Goal: Register for event/course

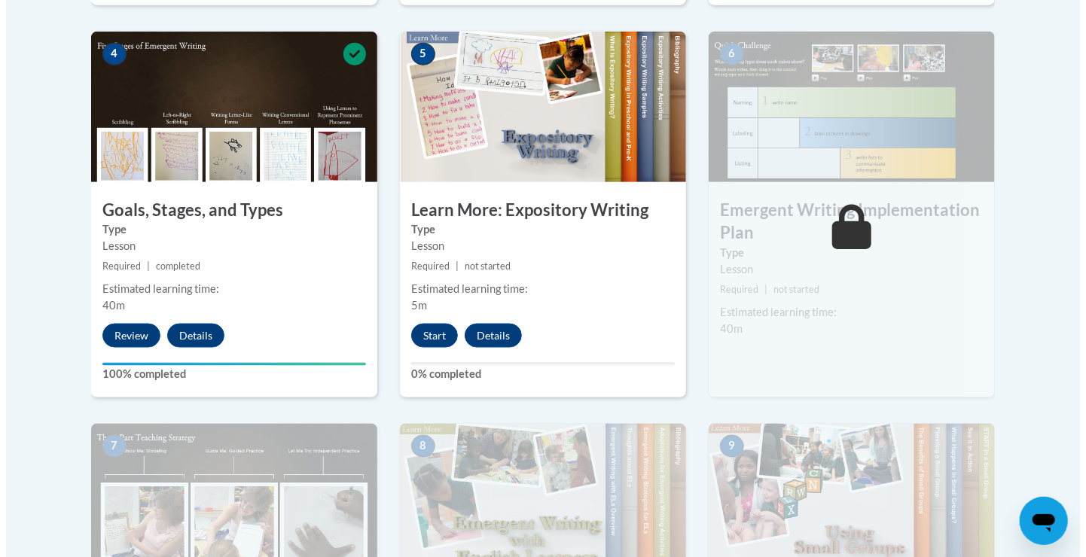
scroll to position [878, 0]
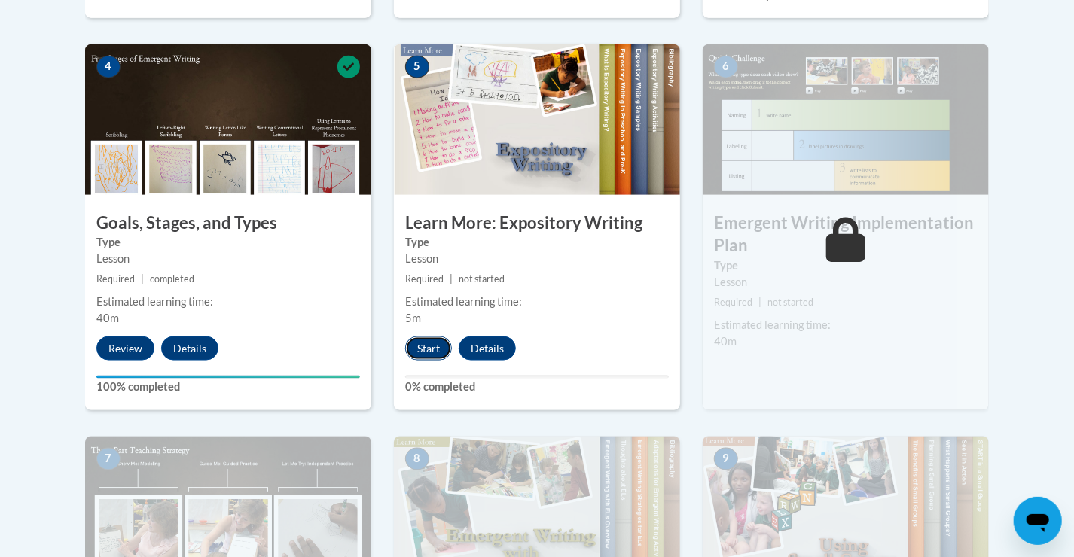
click at [429, 337] on button "Start" at bounding box center [428, 349] width 47 height 24
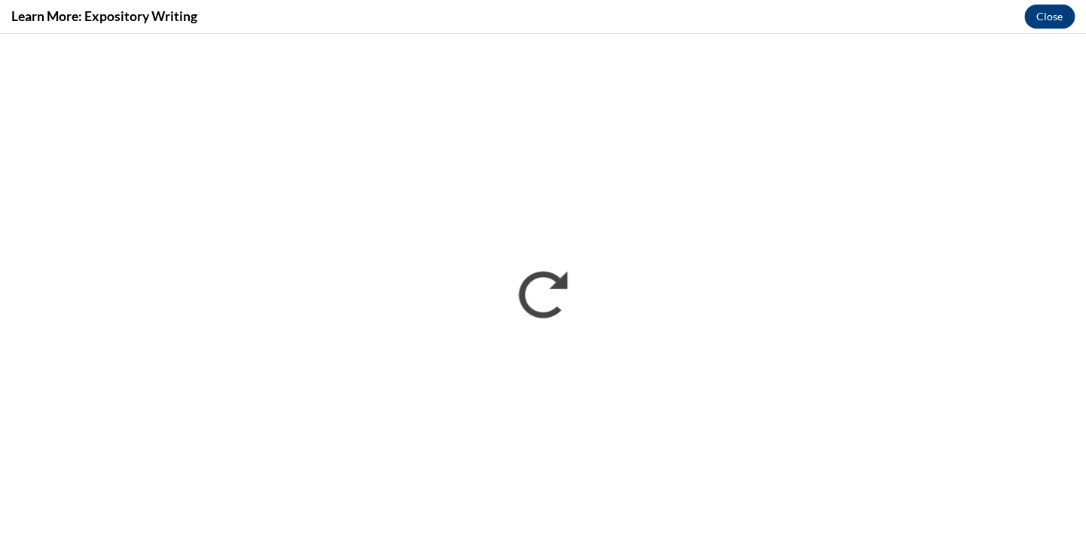
scroll to position [0, 0]
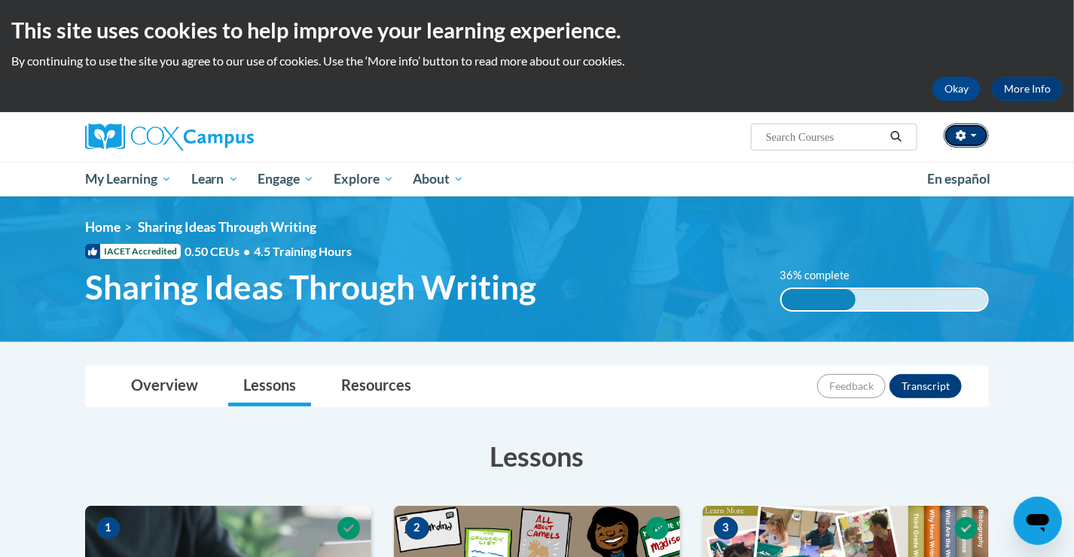
click at [979, 138] on button "button" at bounding box center [966, 136] width 45 height 24
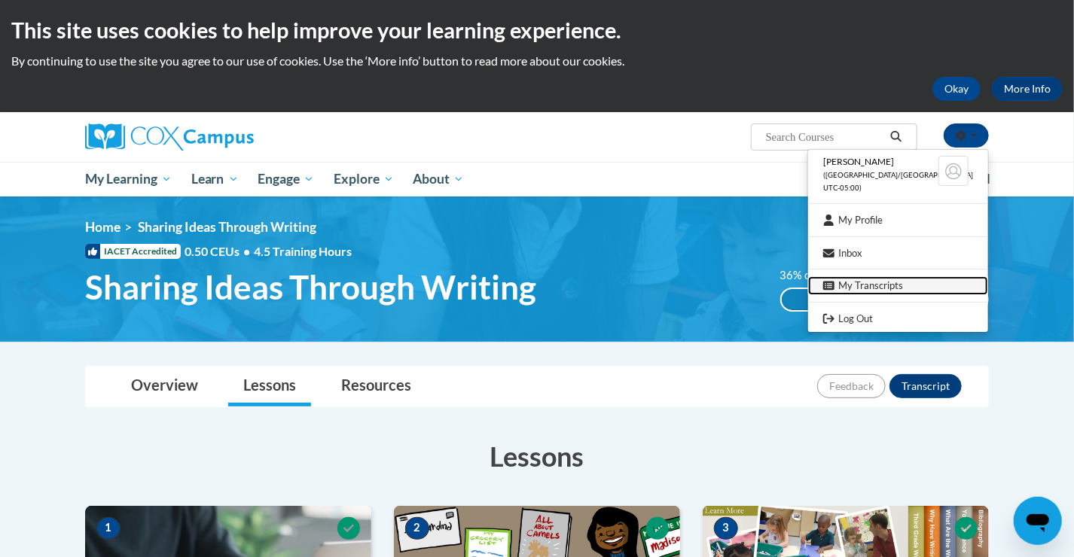
click at [867, 290] on link "My Transcripts" at bounding box center [898, 285] width 180 height 19
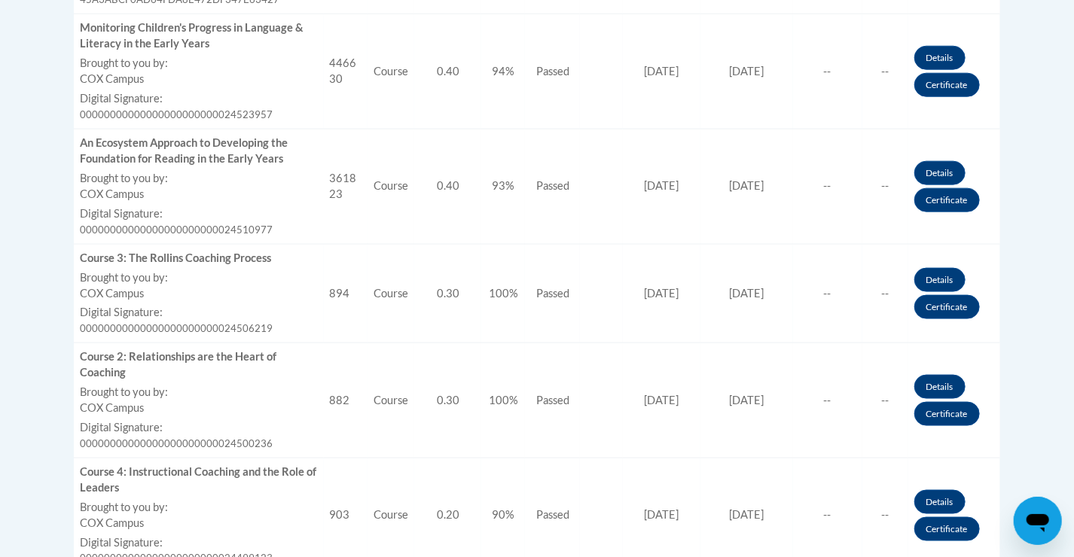
scroll to position [811, 0]
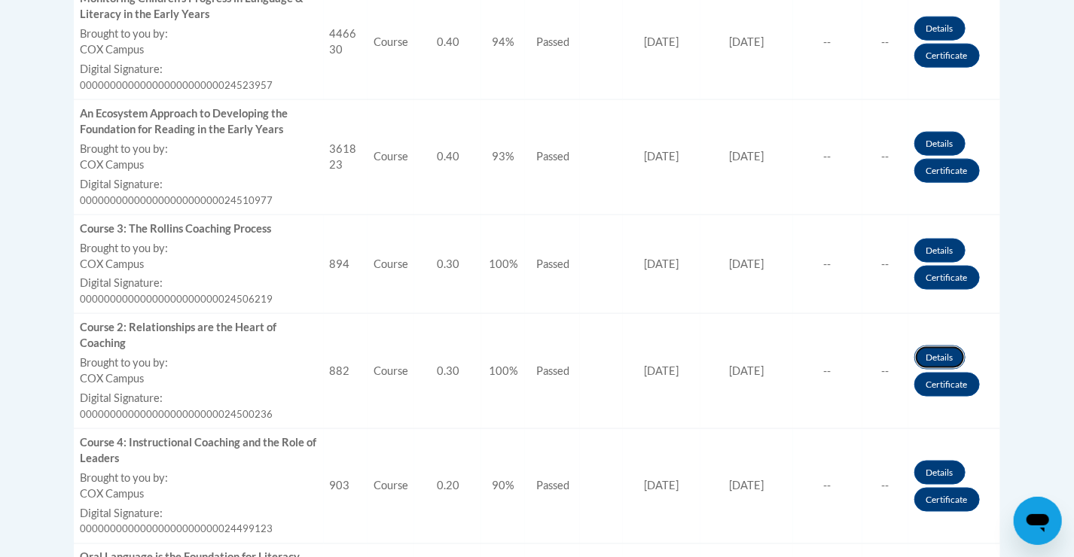
click at [936, 360] on link "Details" at bounding box center [940, 358] width 51 height 24
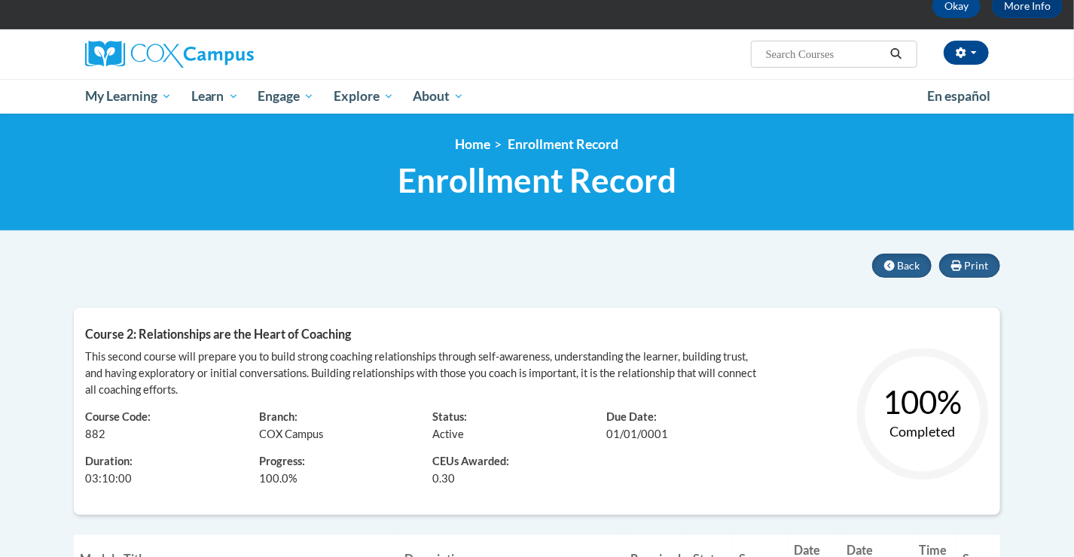
scroll to position [81, 0]
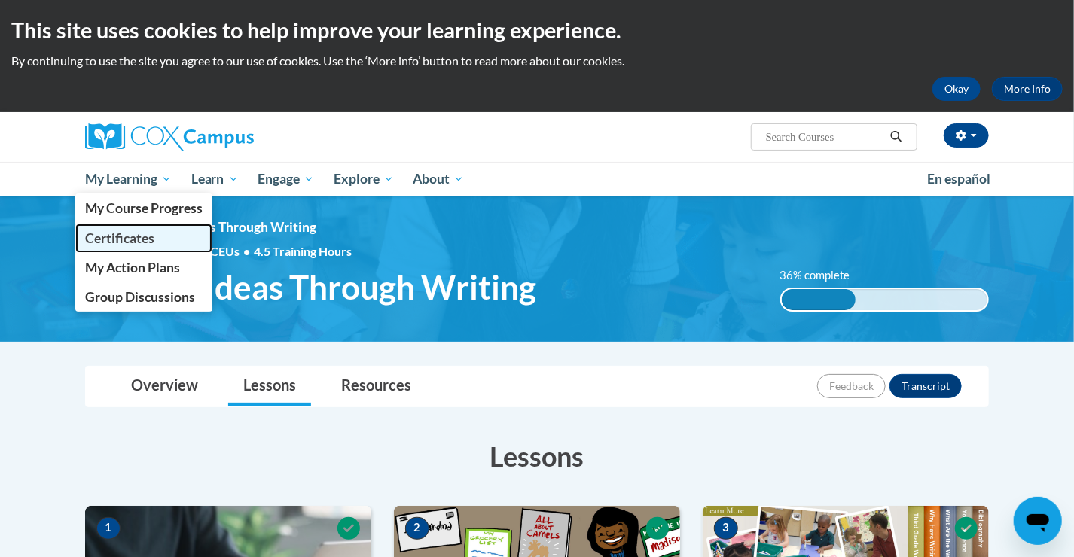
click at [135, 231] on span "Certificates" at bounding box center [119, 239] width 69 height 16
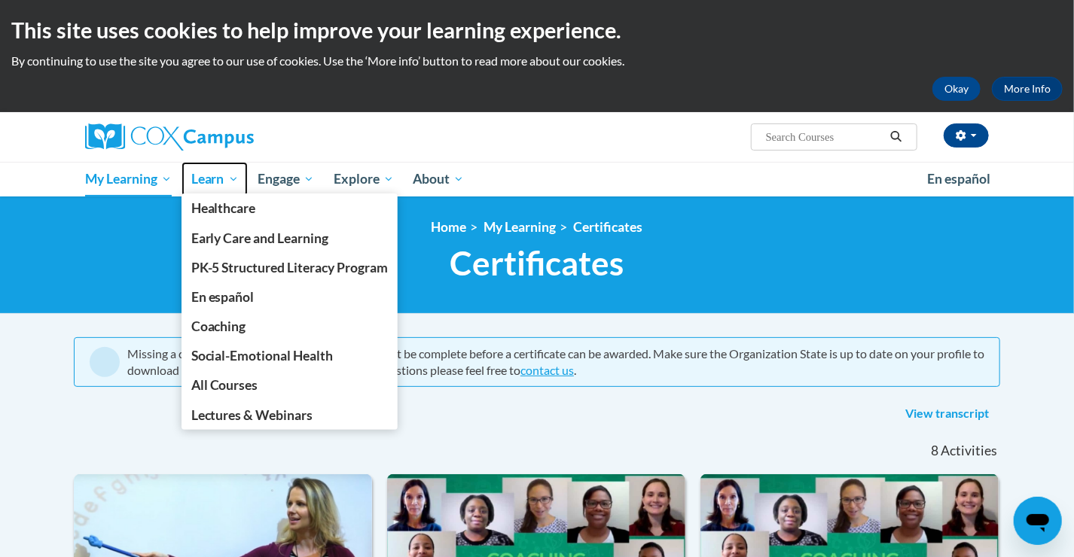
click at [224, 175] on span "Learn" at bounding box center [214, 179] width 47 height 18
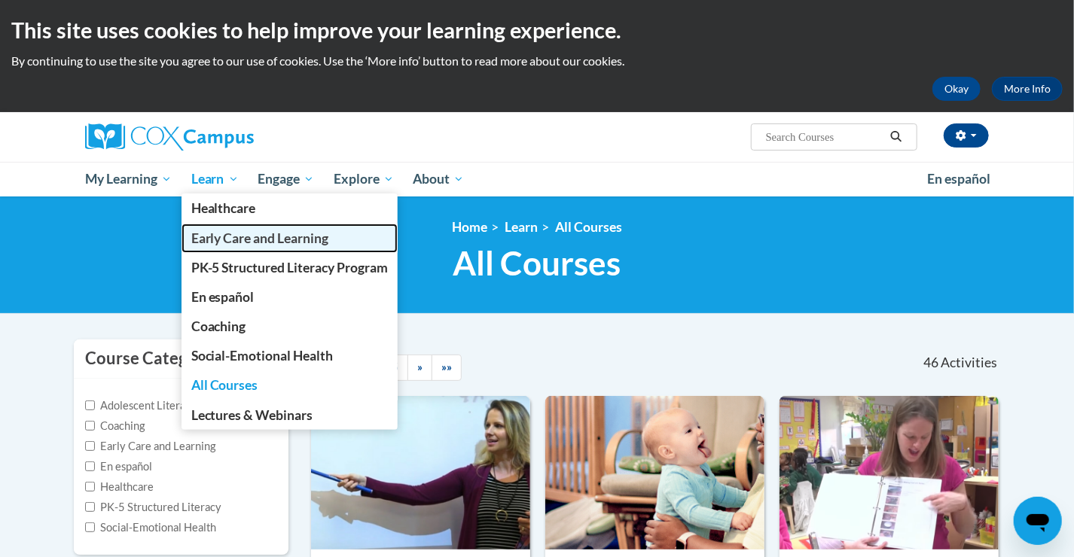
click at [230, 244] on span "Early Care and Learning" at bounding box center [260, 239] width 138 height 16
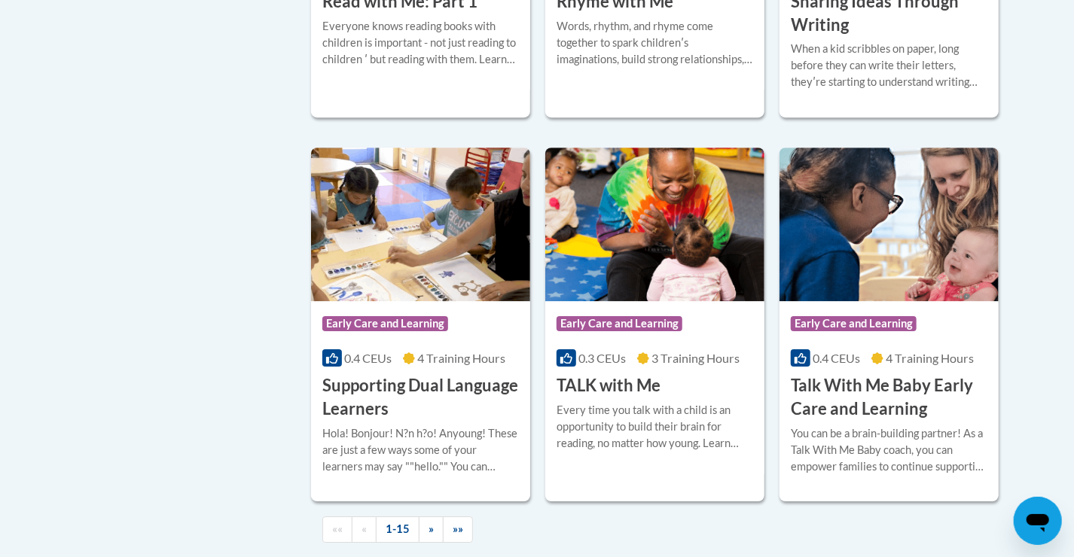
scroll to position [2076, 0]
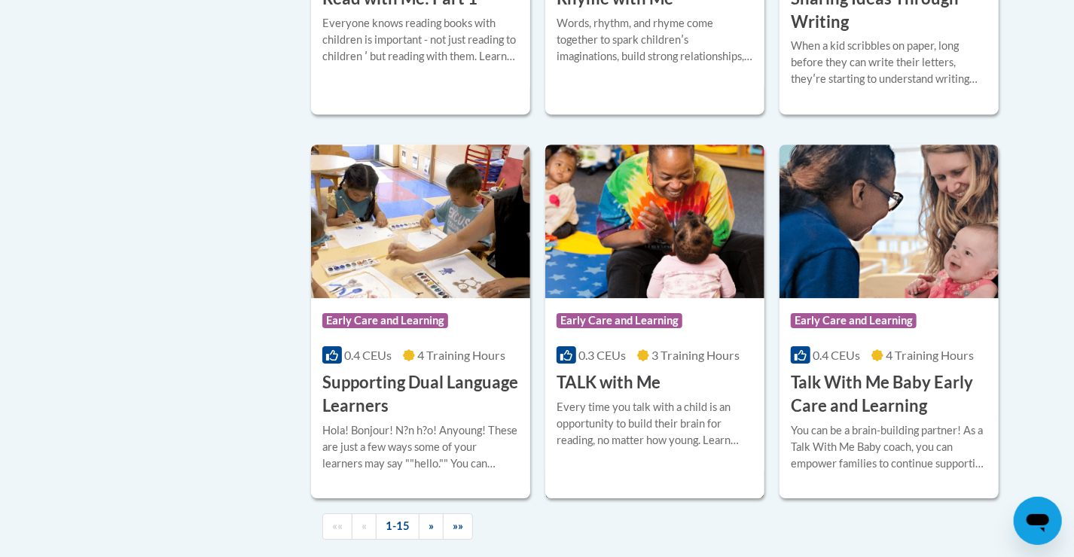
click at [619, 439] on div "Every time you talk with a child is an opportunity to build their brain for rea…" at bounding box center [655, 424] width 197 height 50
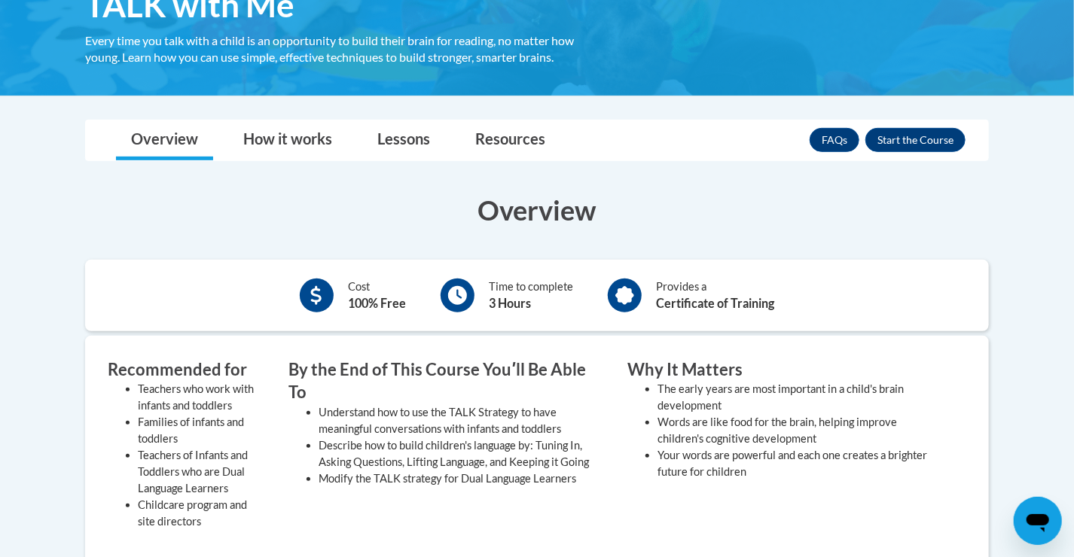
scroll to position [279, 0]
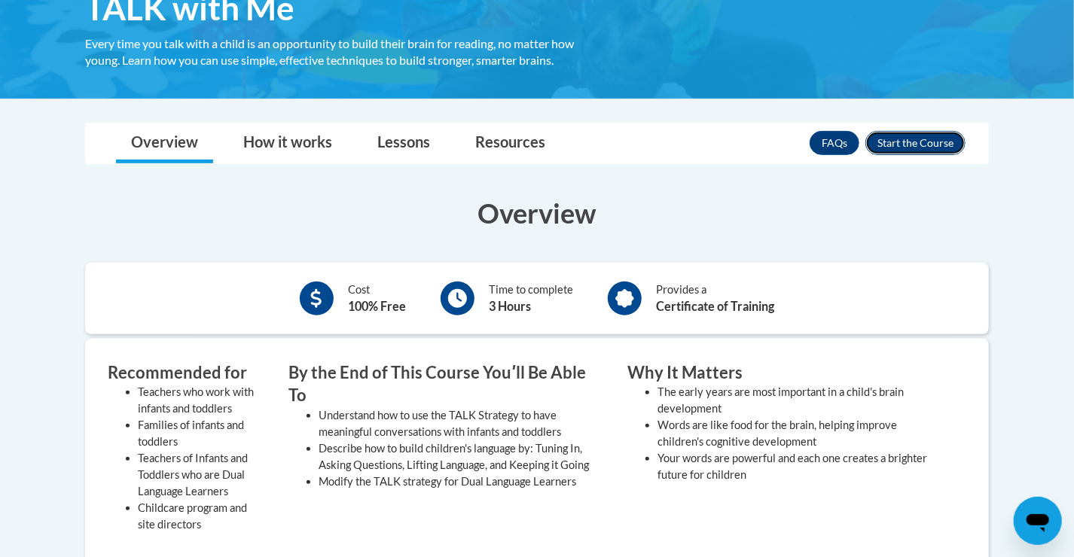
click at [918, 143] on button "Enroll" at bounding box center [916, 143] width 100 height 24
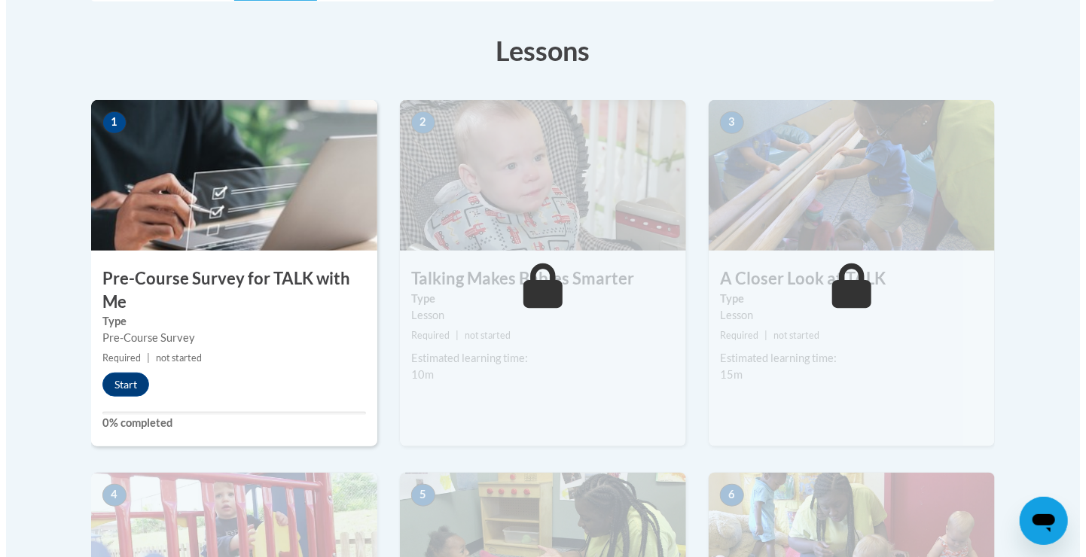
scroll to position [412, 0]
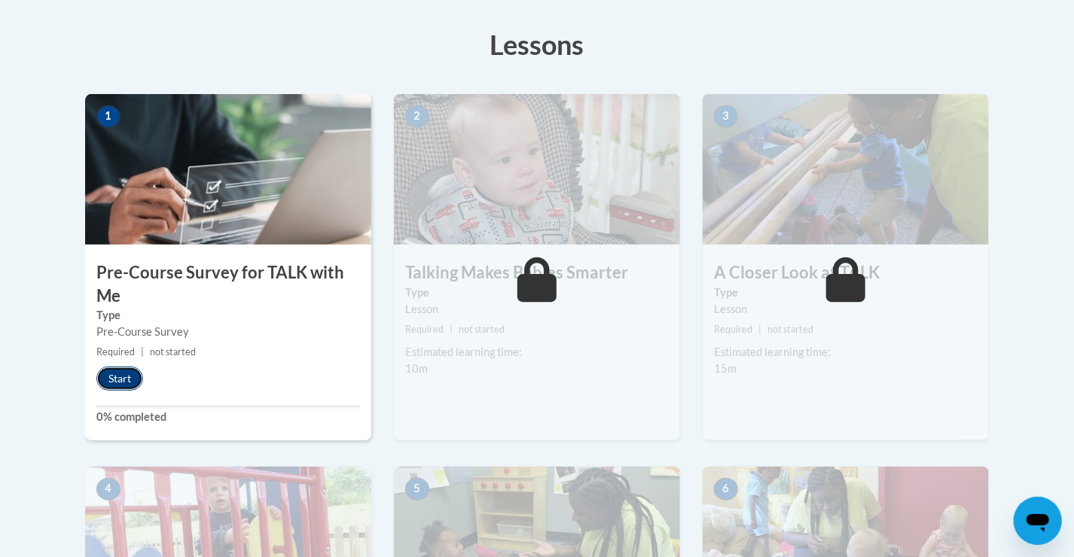
click at [114, 380] on button "Start" at bounding box center [119, 379] width 47 height 24
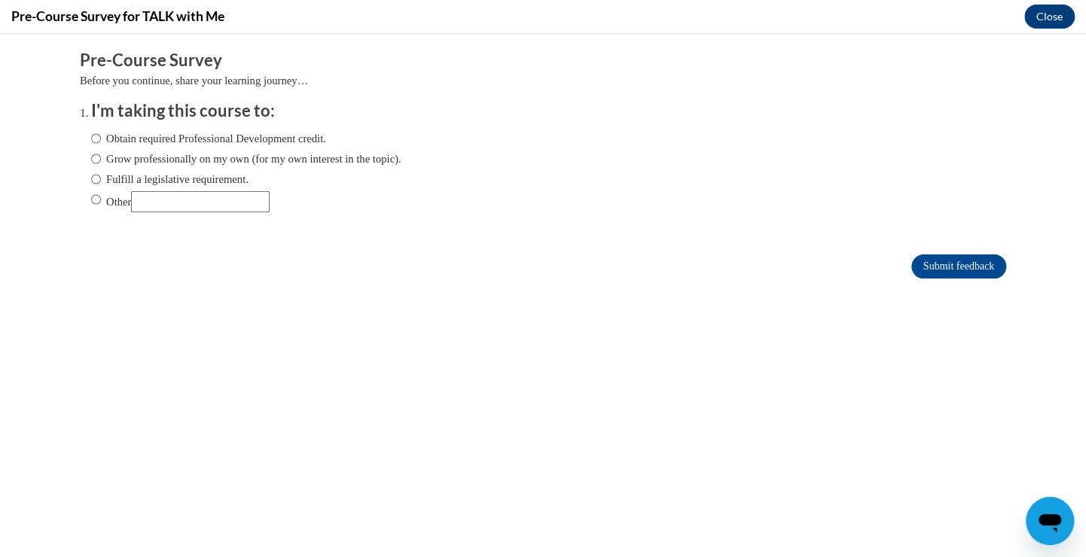
scroll to position [0, 0]
click at [144, 142] on label "Obtain required Professional Development credit." at bounding box center [208, 138] width 235 height 17
click at [101, 142] on input "Obtain required Professional Development credit." at bounding box center [96, 138] width 10 height 17
radio input "true"
click at [955, 259] on input "Submit feedback" at bounding box center [959, 267] width 95 height 24
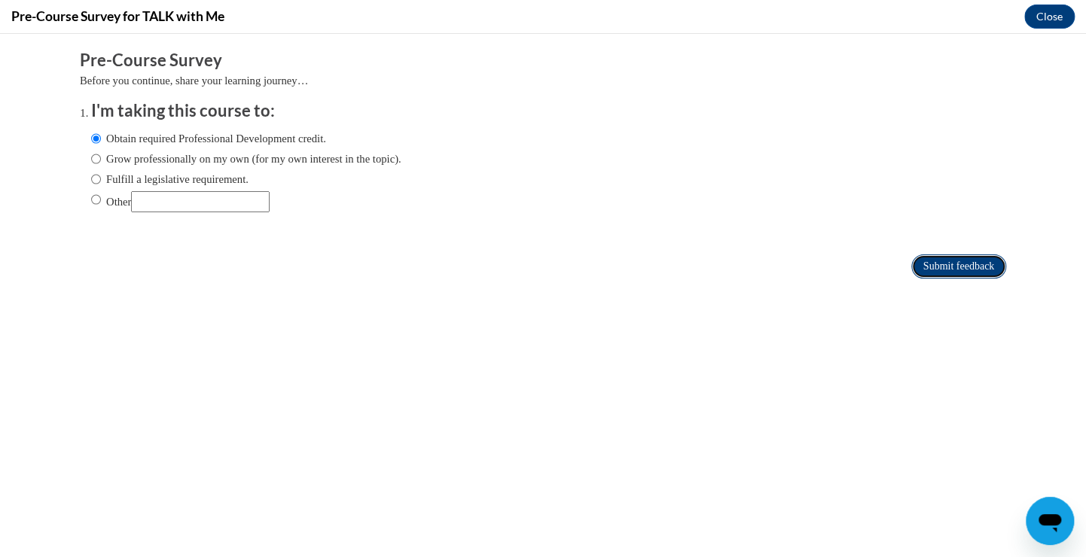
click at [920, 265] on input "Submit feedback" at bounding box center [959, 267] width 95 height 24
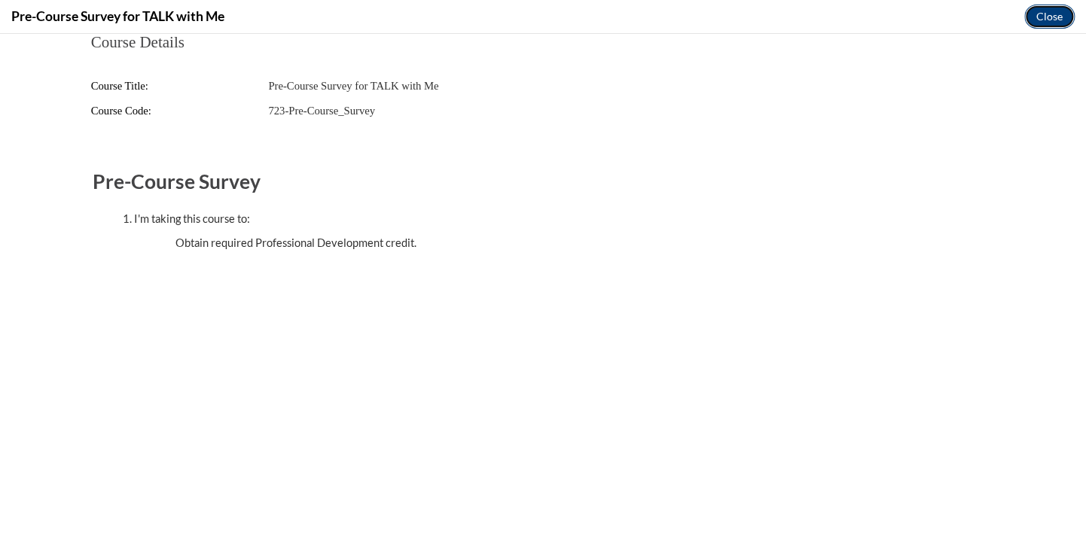
click at [1055, 17] on button "Close" at bounding box center [1050, 17] width 50 height 24
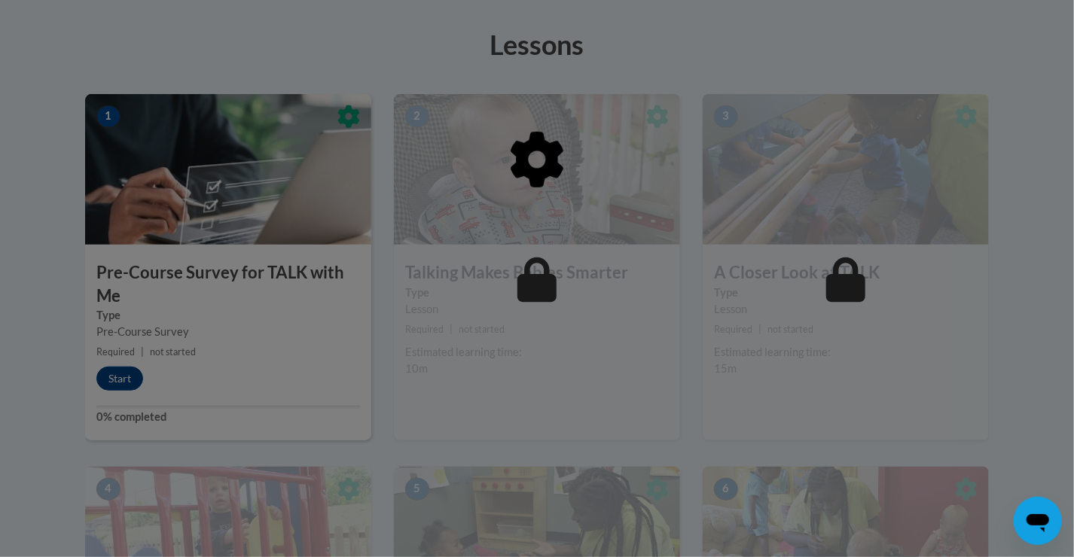
click at [1055, 17] on div at bounding box center [537, 278] width 1074 height 557
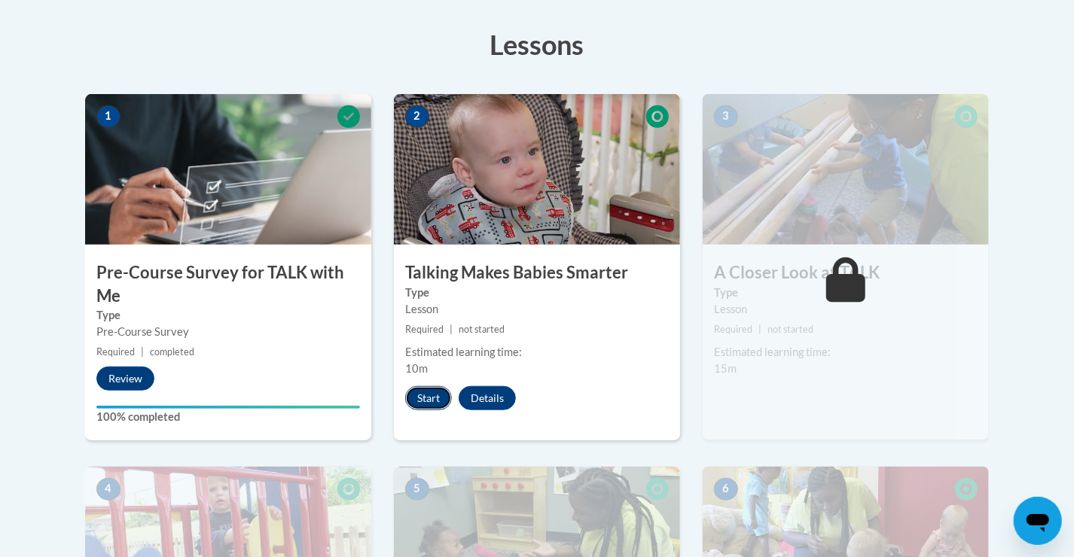
click at [423, 389] on button "Start" at bounding box center [428, 398] width 47 height 24
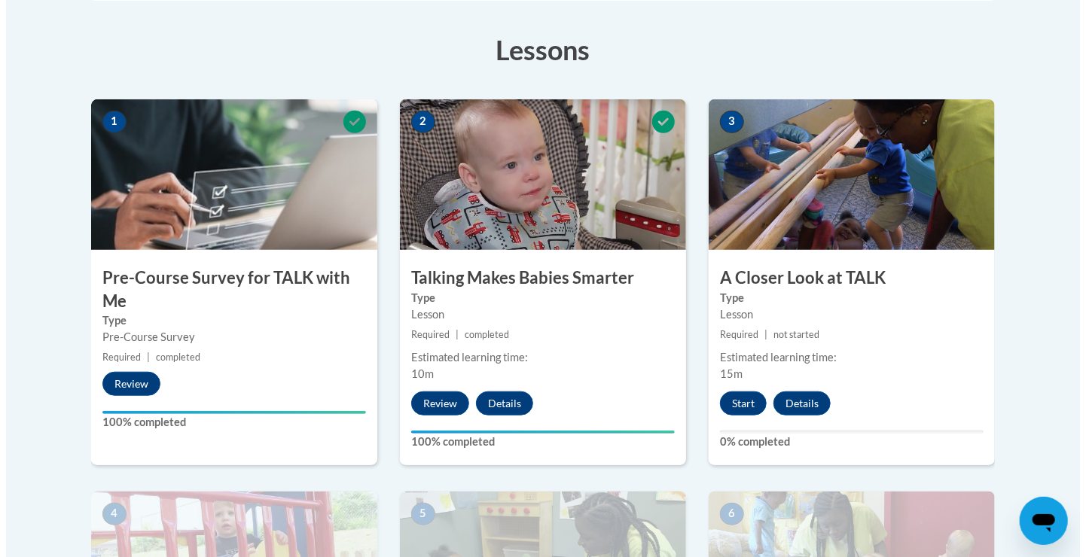
scroll to position [431, 0]
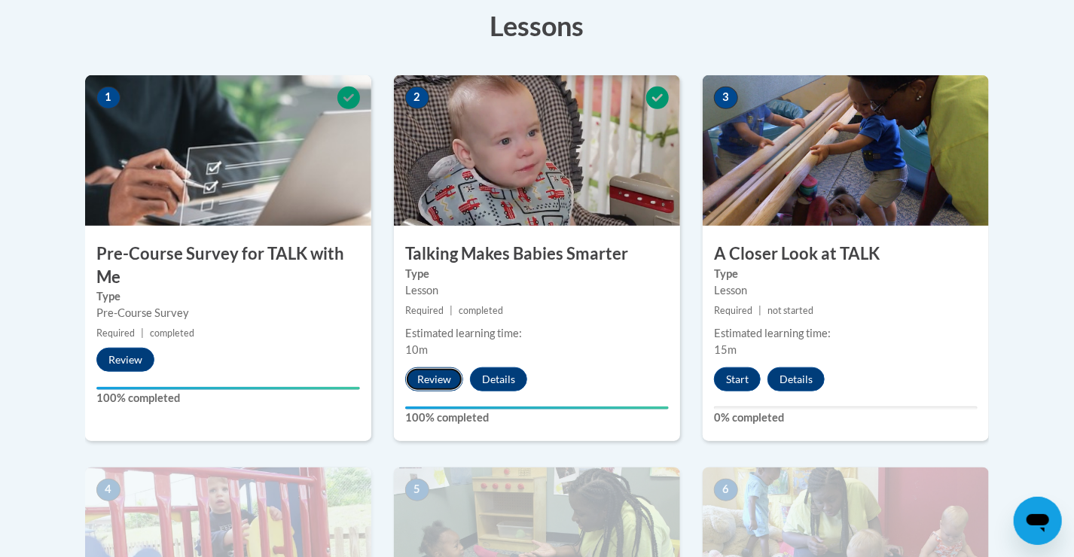
click at [427, 370] on button "Review" at bounding box center [434, 380] width 58 height 24
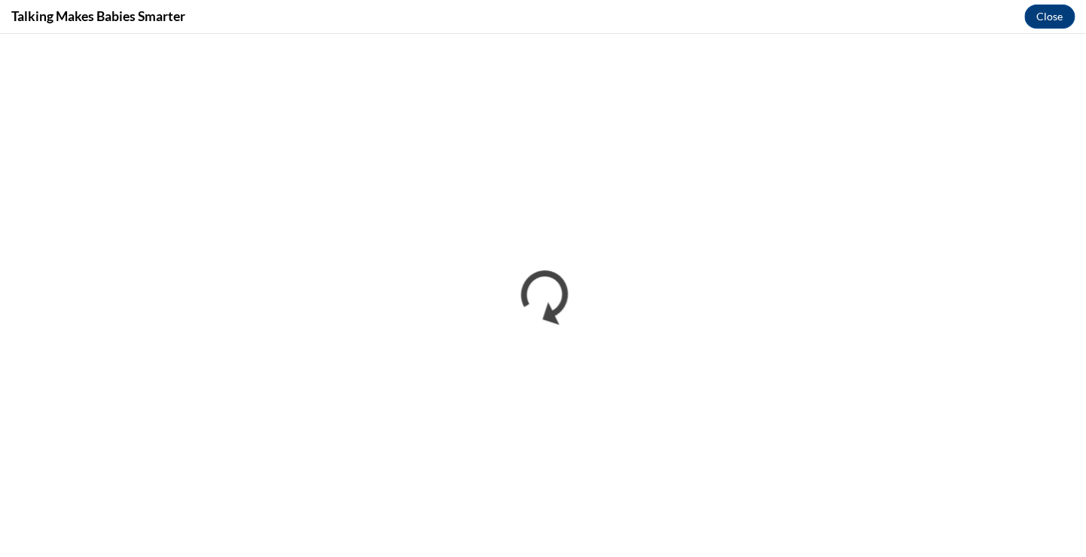
scroll to position [0, 0]
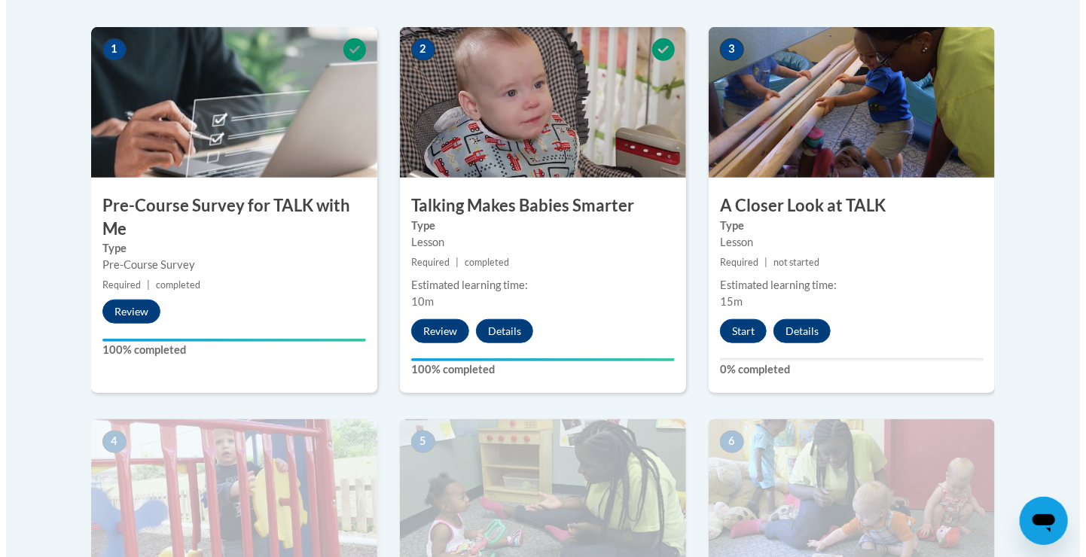
scroll to position [485, 0]
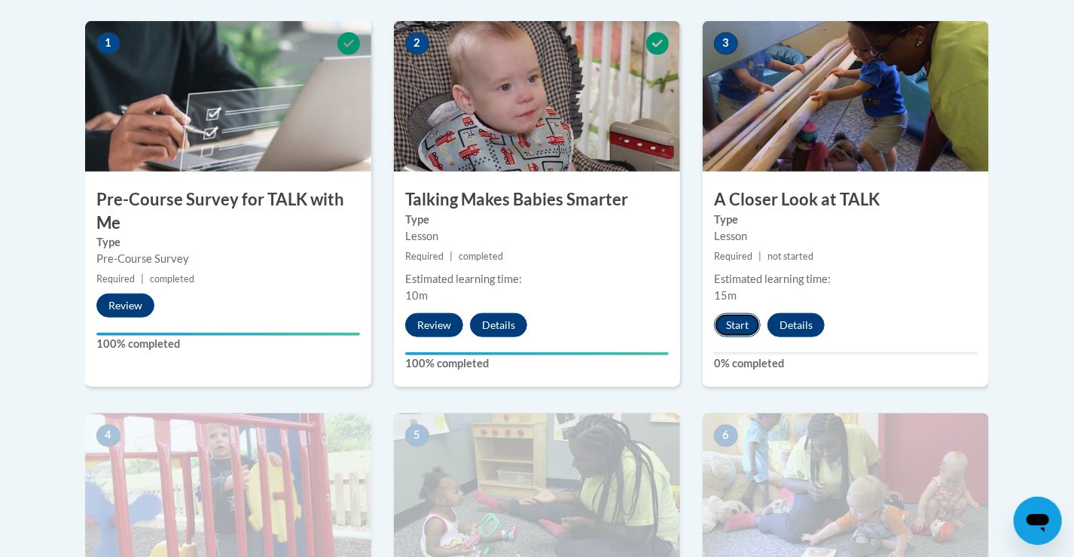
click at [728, 325] on button "Start" at bounding box center [737, 325] width 47 height 24
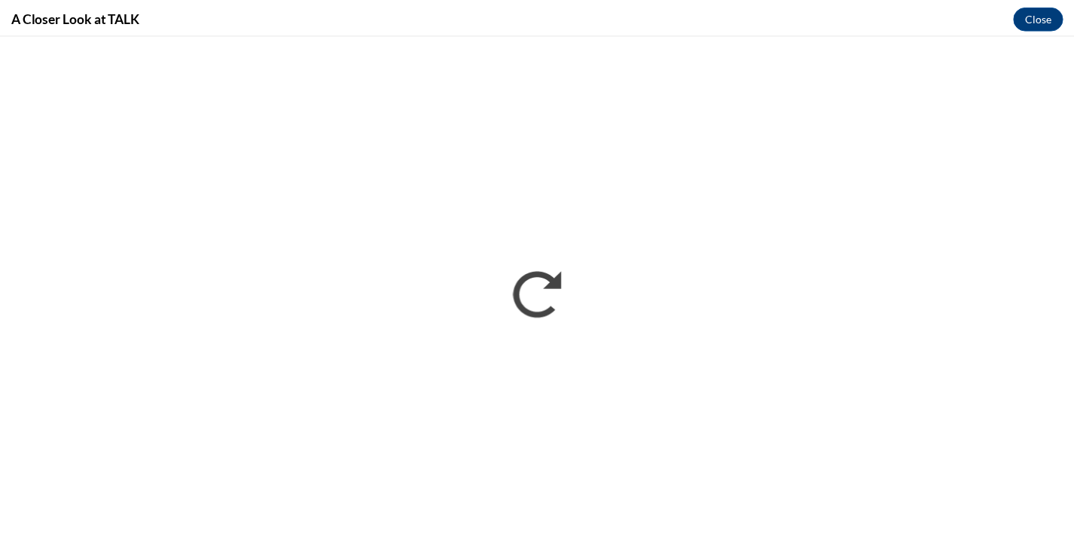
scroll to position [0, 0]
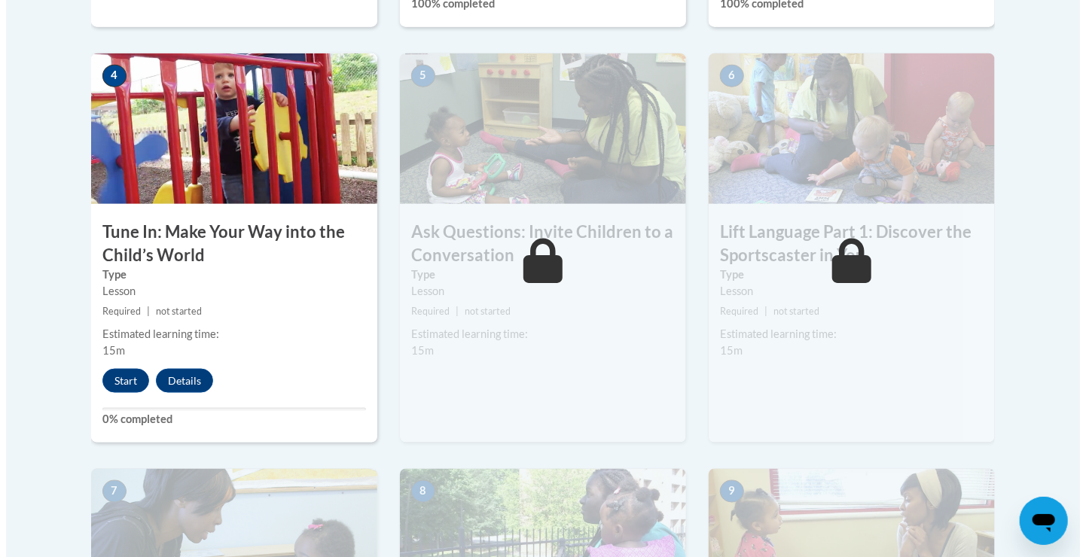
scroll to position [874, 0]
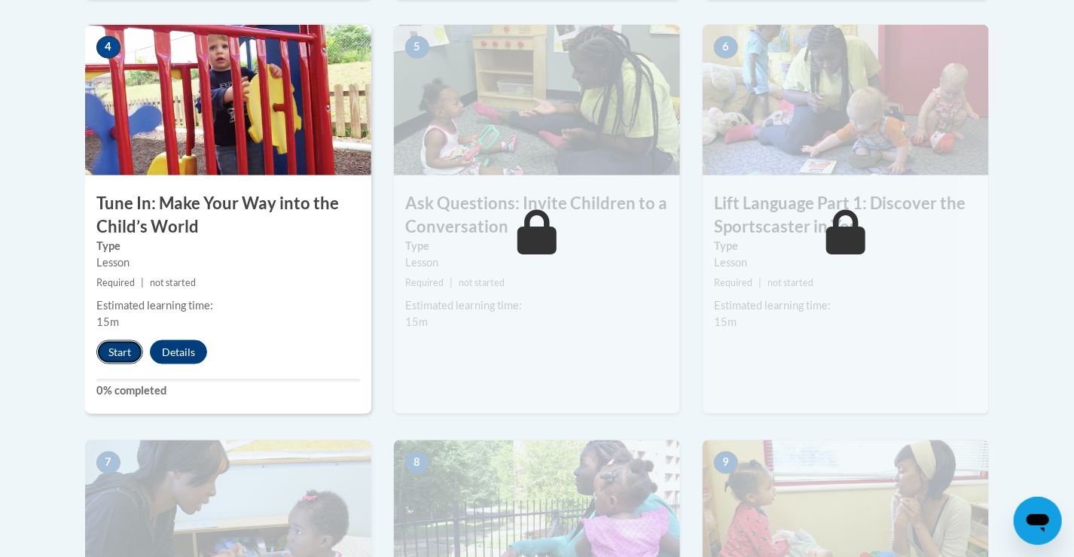
click at [100, 351] on button "Start" at bounding box center [119, 353] width 47 height 24
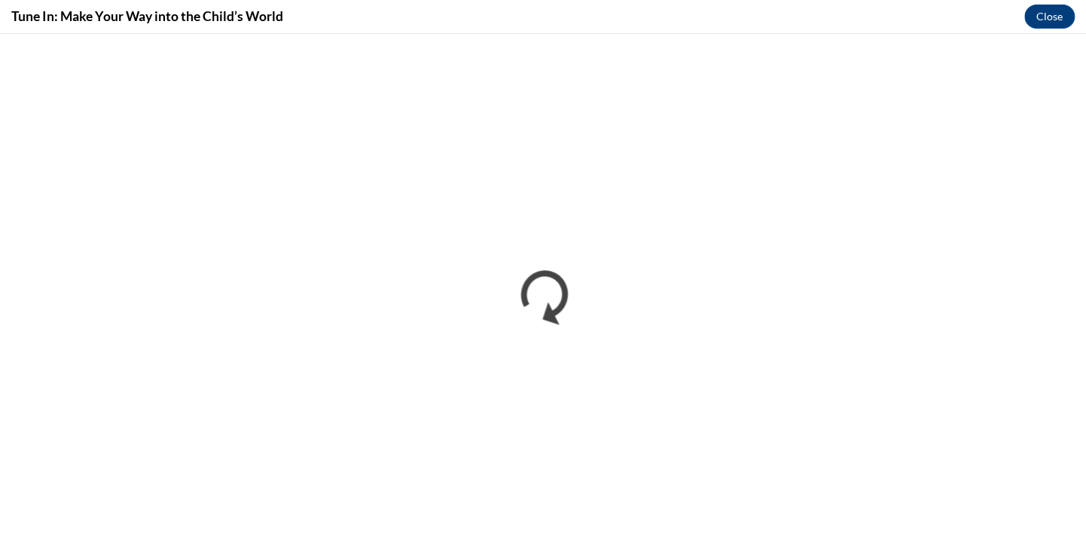
scroll to position [0, 0]
